Goal: Communication & Community: Answer question/provide support

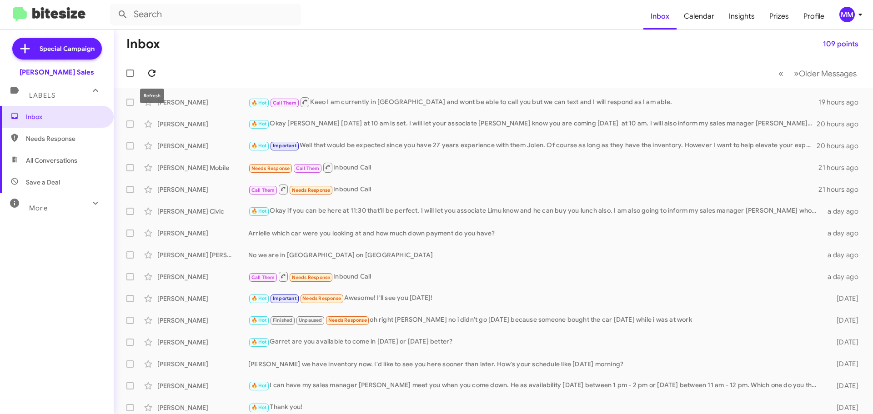
click at [151, 73] on icon at bounding box center [151, 73] width 11 height 11
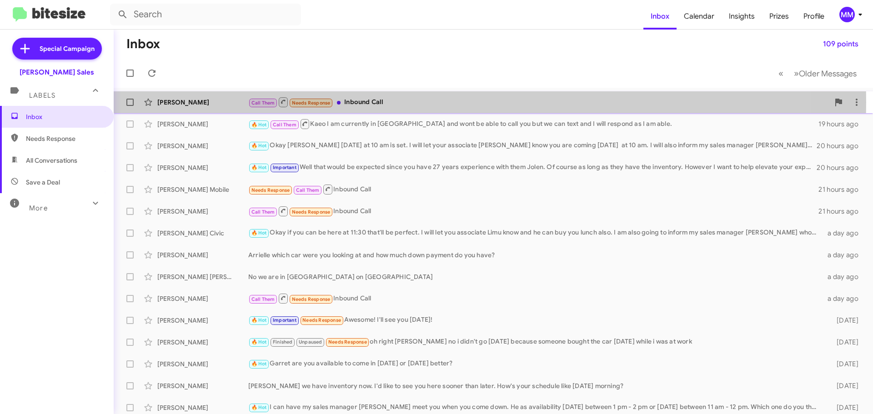
click at [203, 102] on div "[PERSON_NAME]" at bounding box center [202, 102] width 91 height 9
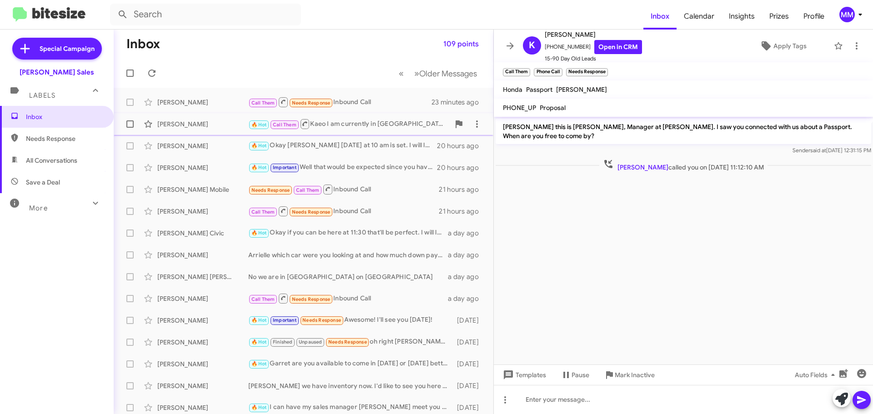
click at [183, 126] on div "[PERSON_NAME]" at bounding box center [202, 124] width 91 height 9
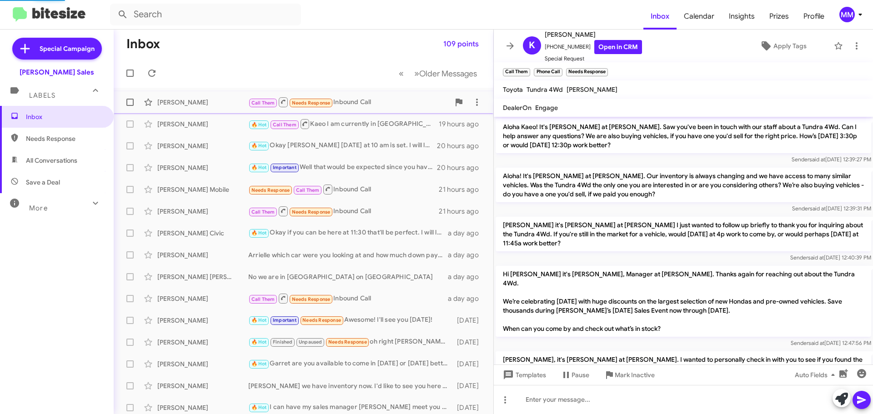
scroll to position [666, 0]
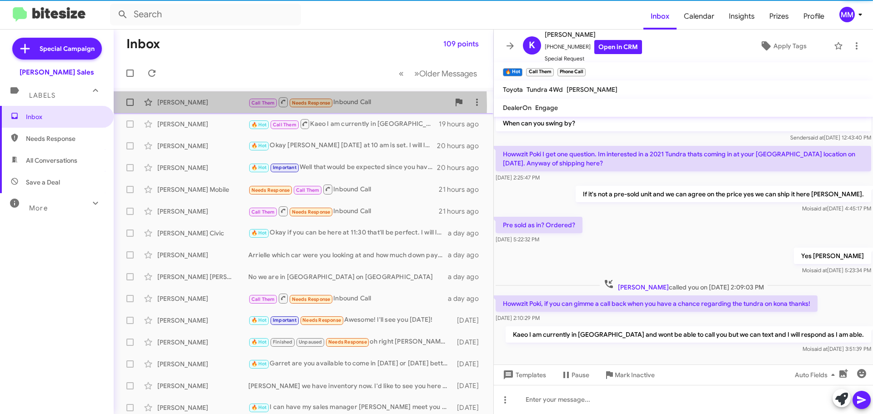
click at [185, 106] on div "[PERSON_NAME]" at bounding box center [202, 102] width 91 height 9
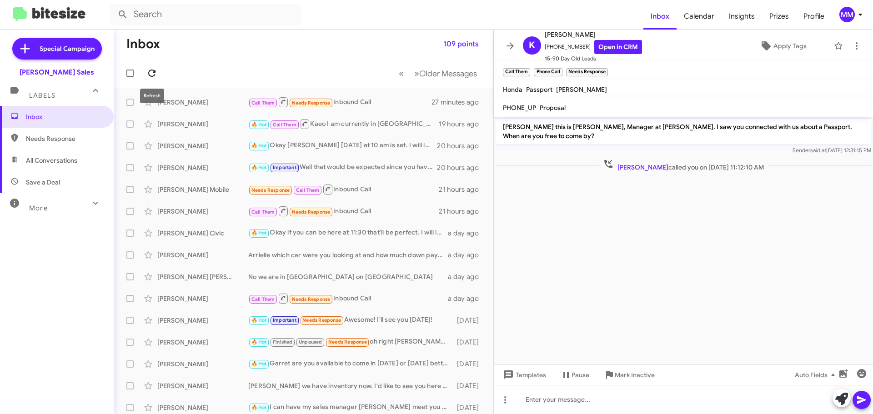
click at [153, 75] on icon at bounding box center [151, 73] width 11 height 11
click at [136, 14] on input "text" at bounding box center [205, 15] width 191 height 22
type input "galiza"
click at [114, 5] on button at bounding box center [123, 14] width 18 height 18
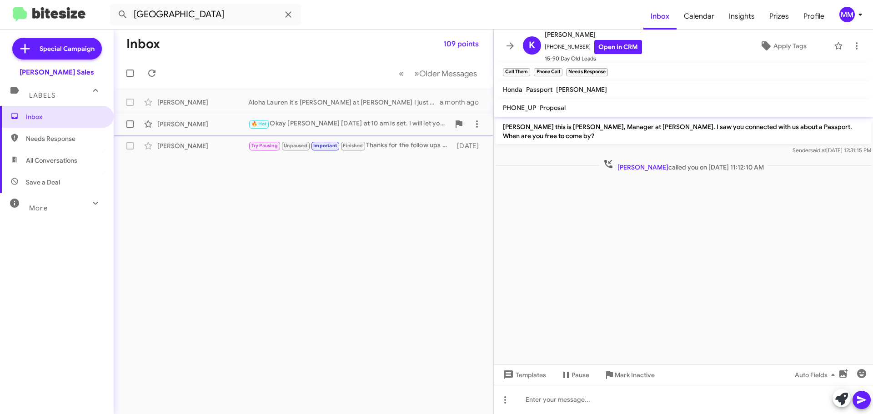
click at [207, 125] on div "[PERSON_NAME]" at bounding box center [202, 124] width 91 height 9
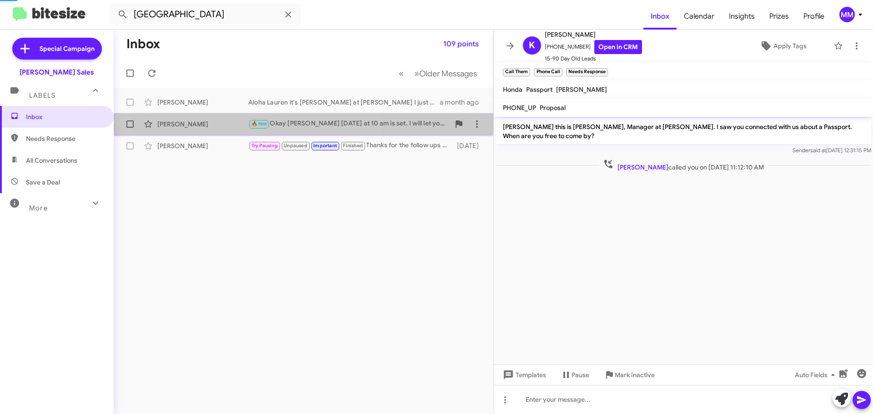
scroll to position [66, 0]
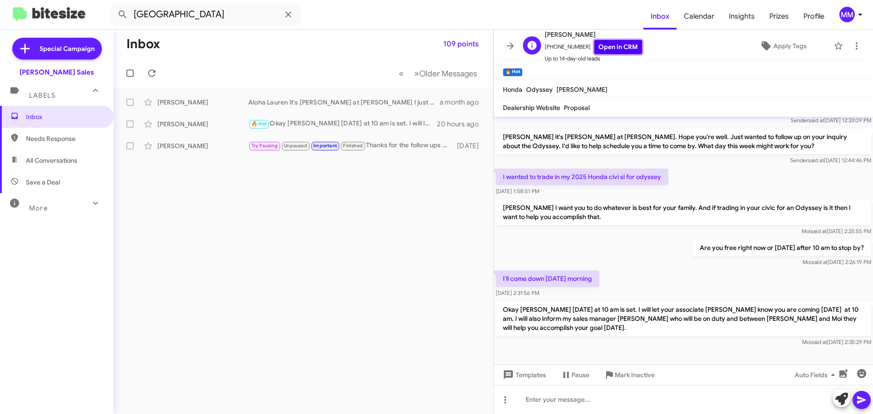
click at [611, 52] on link "Open in CRM" at bounding box center [618, 47] width 48 height 14
drag, startPoint x: 290, startPoint y: 15, endPoint x: 339, endPoint y: 40, distance: 55.7
click at [339, 40] on div "galiza Inbox Calendar Insights Prizes Profile MM Special Campaign Tony Honda Sa…" at bounding box center [436, 207] width 873 height 414
click at [286, 17] on icon at bounding box center [288, 14] width 6 height 6
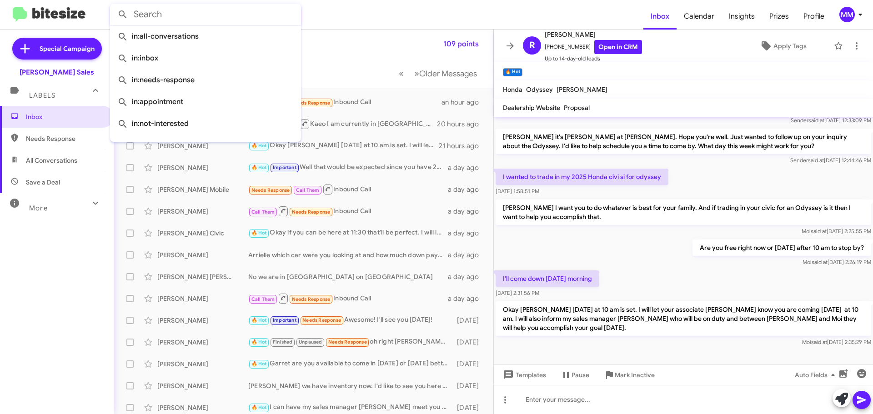
click at [357, 5] on mat-toolbar "Inbox Calendar Insights Prizes Profile MM" at bounding box center [436, 14] width 873 height 29
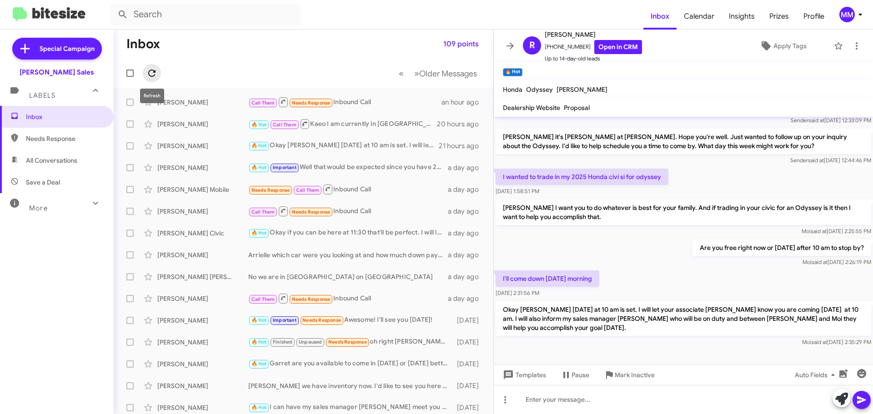
click at [152, 73] on icon at bounding box center [151, 73] width 11 height 11
click at [150, 71] on icon at bounding box center [151, 73] width 11 height 11
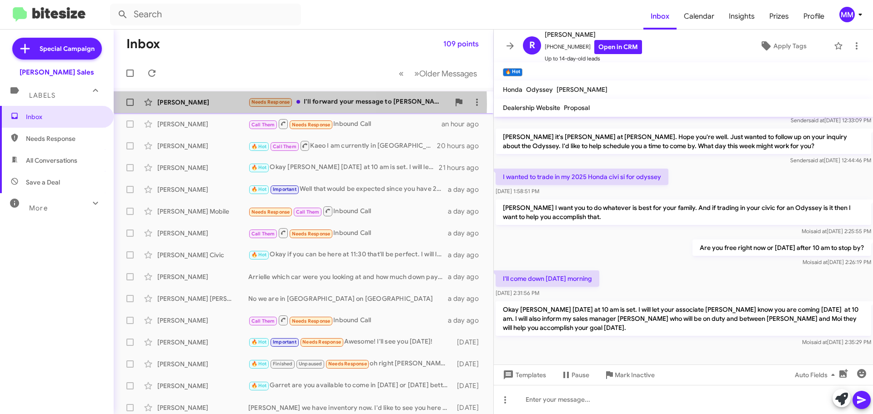
click at [200, 104] on div "Daniella Pozas" at bounding box center [202, 102] width 91 height 9
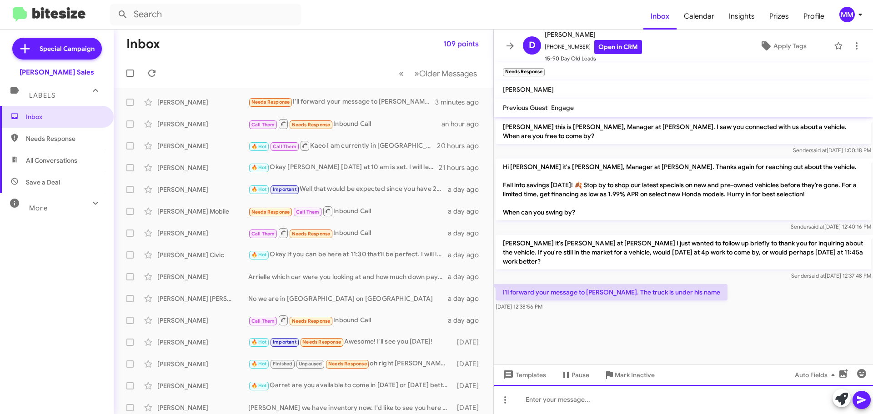
drag, startPoint x: 571, startPoint y: 402, endPoint x: 568, endPoint y: 408, distance: 6.5
click at [568, 408] on div at bounding box center [683, 399] width 379 height 29
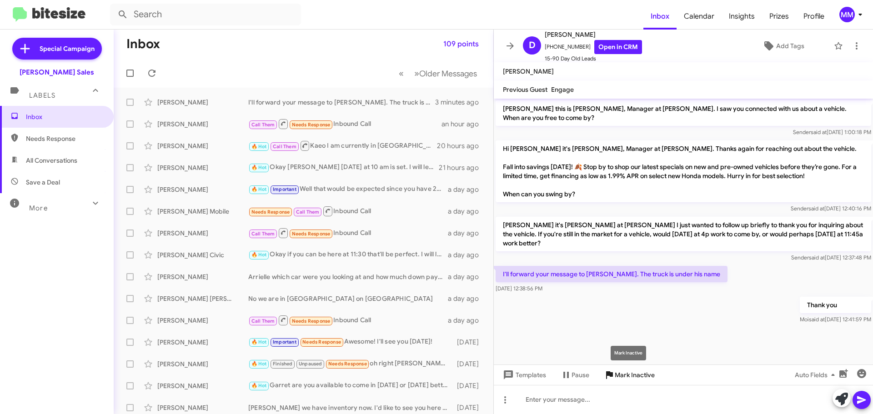
click at [623, 378] on span "Mark Inactive" at bounding box center [635, 375] width 40 height 16
